Goal: Task Accomplishment & Management: Use online tool/utility

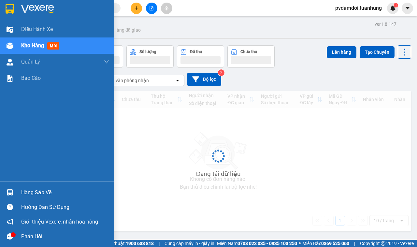
click at [7, 188] on div at bounding box center [9, 192] width 11 height 11
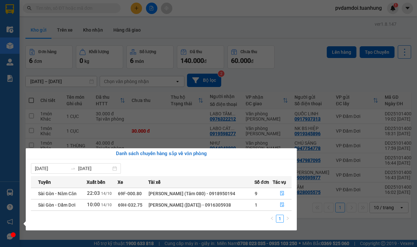
click at [259, 59] on section "Kết quả tìm kiếm ( 0 ) Bộ lọc No Data pvdamdoi.tuanhung 1 Điều hành xe Kho hàng…" at bounding box center [208, 123] width 417 height 247
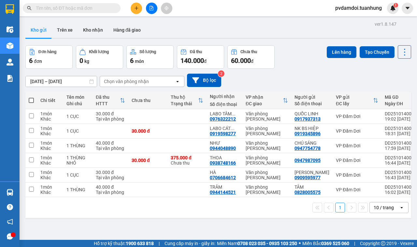
click at [29, 100] on span at bounding box center [31, 100] width 5 height 5
click at [31, 97] on input "checkbox" at bounding box center [31, 97] width 0 height 0
checkbox input "true"
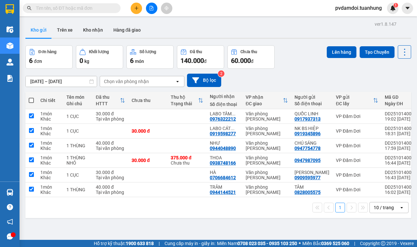
checkbox input "true"
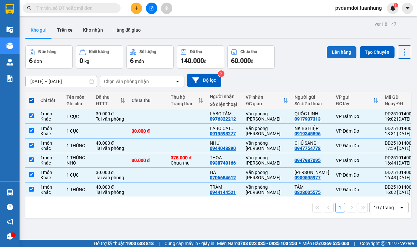
click at [328, 51] on button "Lên hàng" at bounding box center [342, 52] width 30 height 12
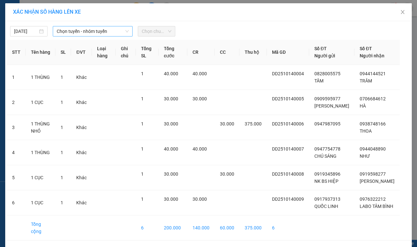
click at [95, 31] on span "Chọn tuyến - nhóm tuyến" at bounding box center [93, 31] width 72 height 10
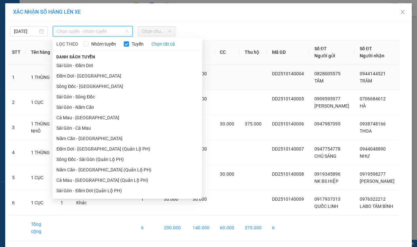
drag, startPoint x: 84, startPoint y: 77, endPoint x: 88, endPoint y: 76, distance: 4.3
click at [84, 77] on li "Đầm Dơi - [GEOGRAPHIC_DATA]" at bounding box center [127, 76] width 150 height 10
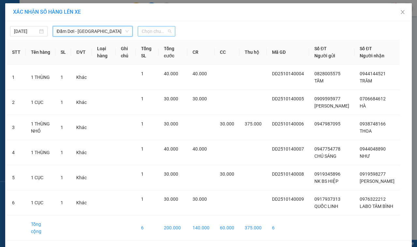
click at [167, 32] on span "Chọn chuyến" at bounding box center [157, 31] width 30 height 10
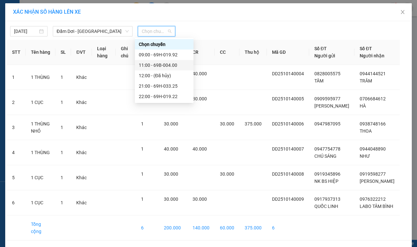
click at [157, 63] on div "11:00 - 69B-004.00" at bounding box center [164, 65] width 51 height 7
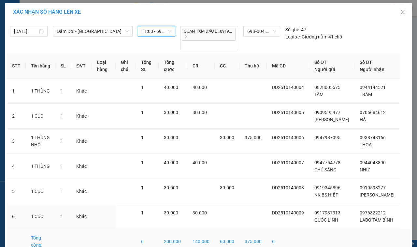
scroll to position [52, 0]
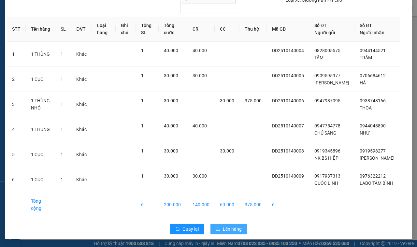
click at [225, 226] on span "Lên hàng" at bounding box center [232, 229] width 19 height 7
